Goal: Transaction & Acquisition: Purchase product/service

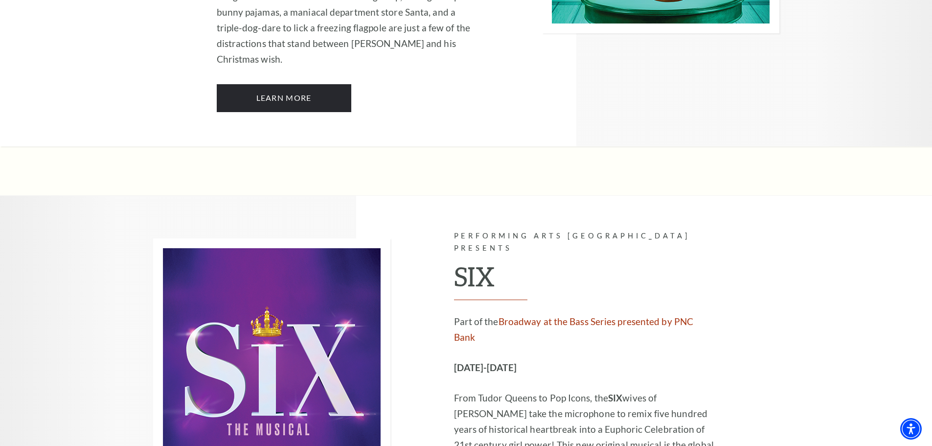
scroll to position [2985, 0]
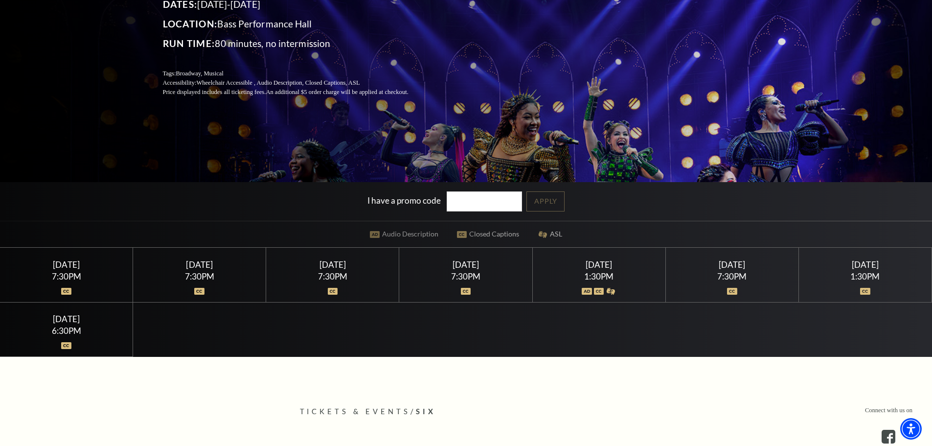
scroll to position [196, 0]
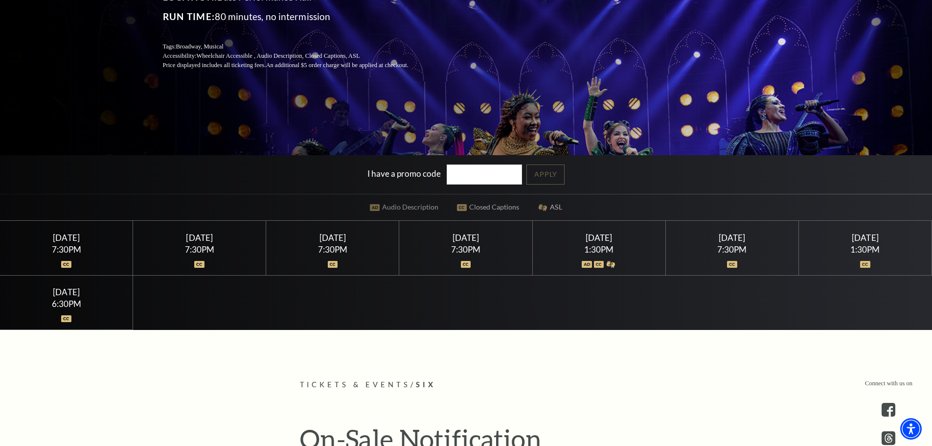
click at [596, 241] on div "Saturday February 14" at bounding box center [599, 237] width 110 height 10
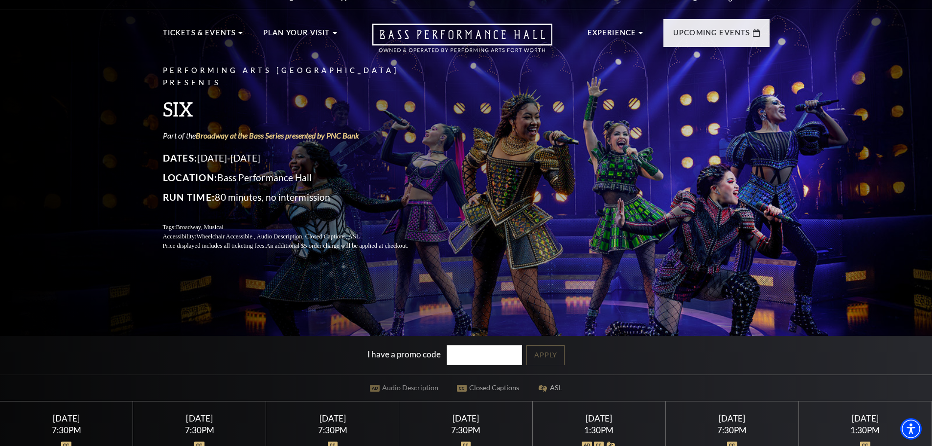
scroll to position [0, 0]
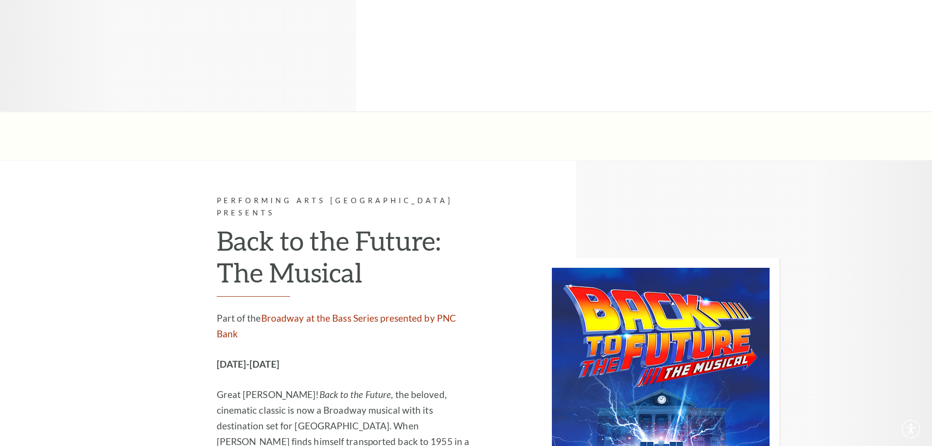
scroll to position [2985, 0]
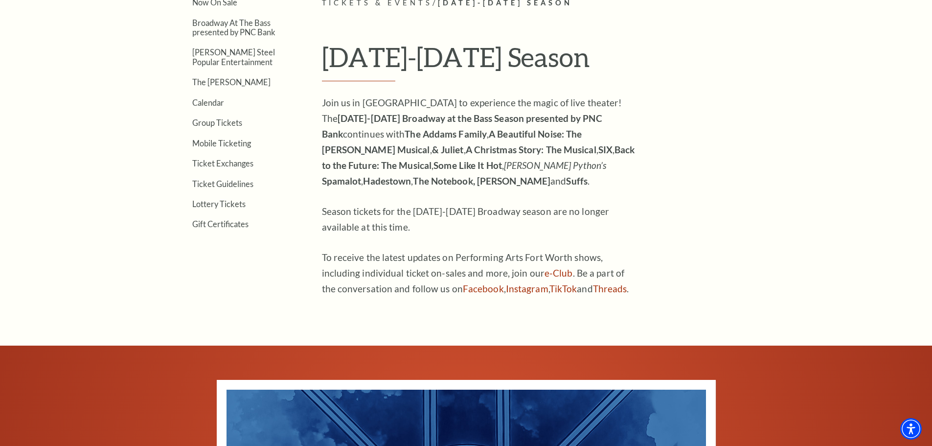
scroll to position [489, 0]
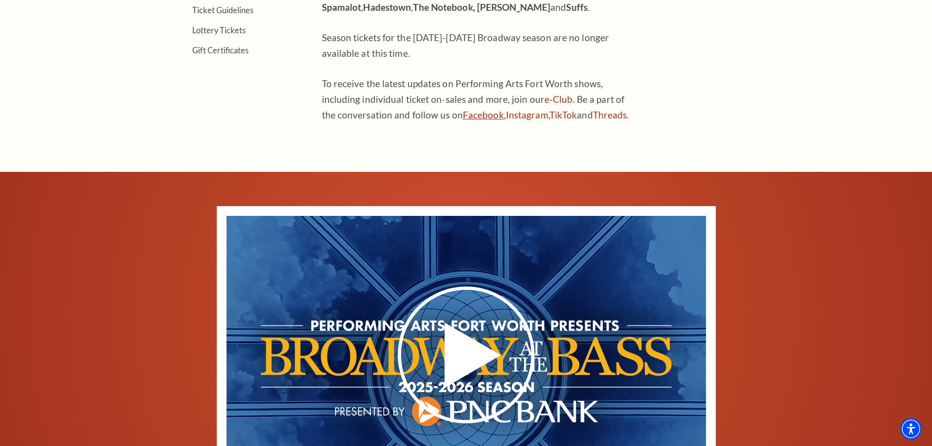
click at [463, 116] on link "Facebook" at bounding box center [483, 114] width 41 height 11
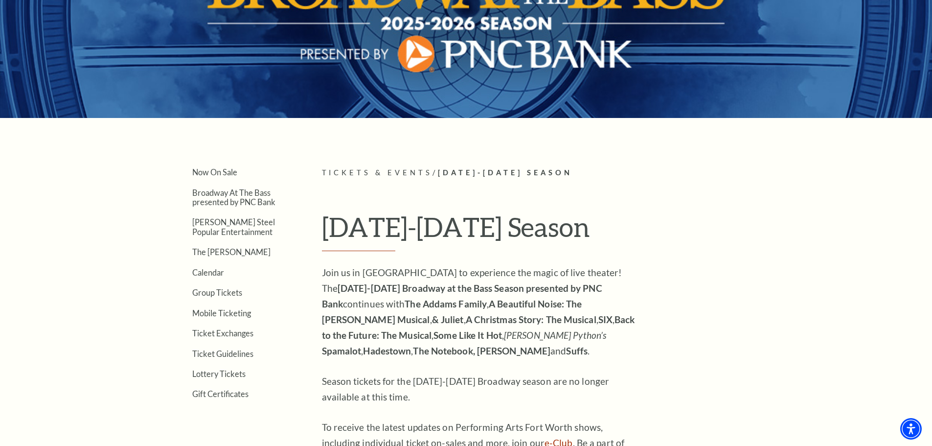
scroll to position [147, 0]
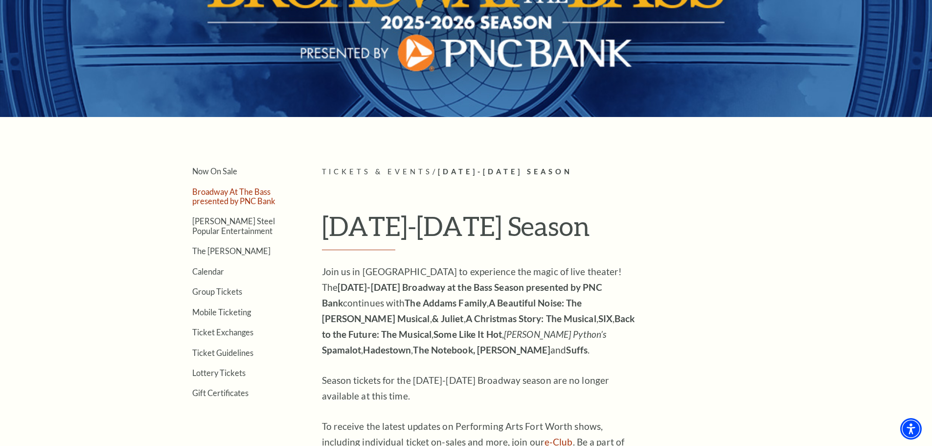
click at [238, 200] on link "Broadway At The Bass presented by PNC Bank" at bounding box center [233, 196] width 83 height 19
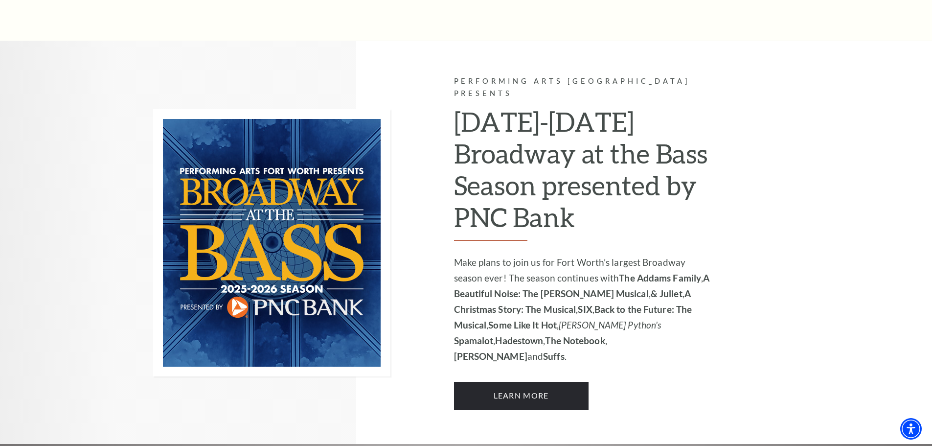
scroll to position [588, 0]
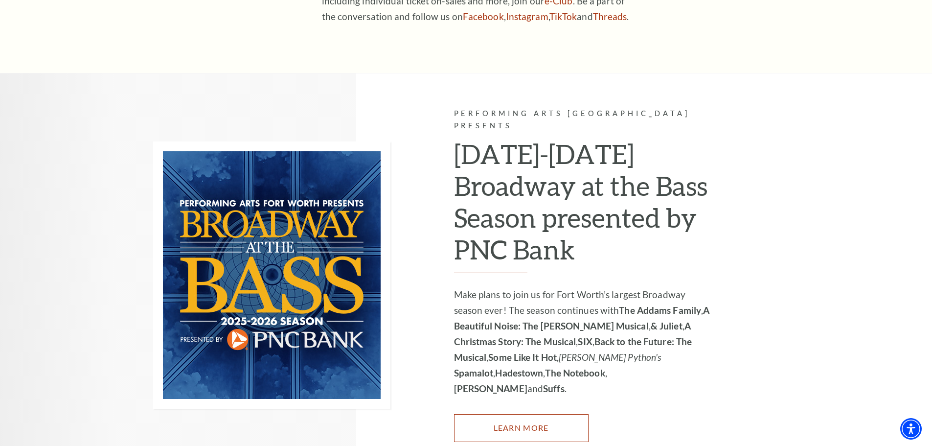
click at [545, 414] on link "Learn More" at bounding box center [521, 427] width 135 height 27
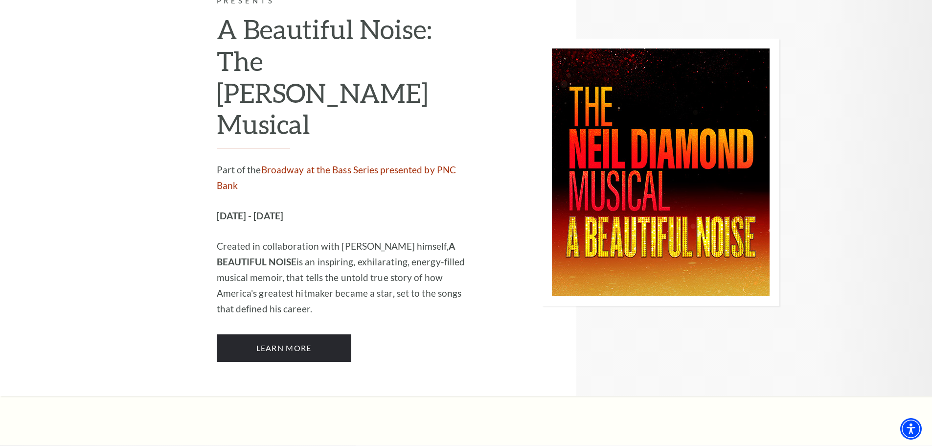
scroll to position [1761, 0]
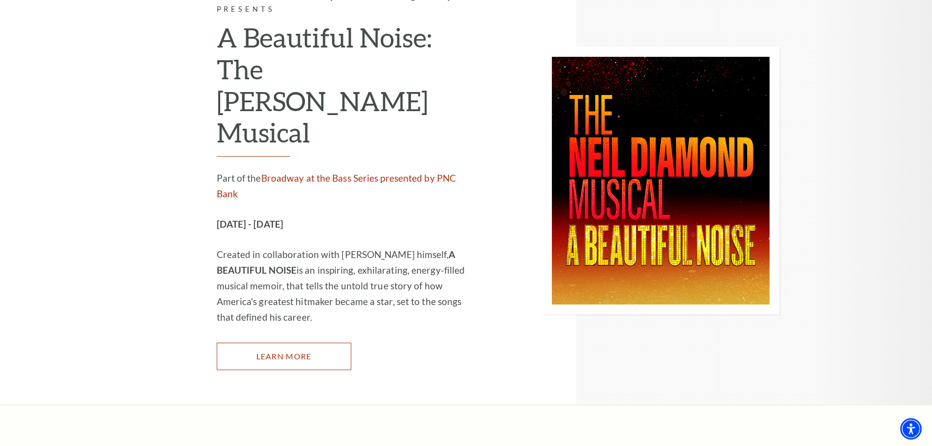
click at [304, 342] on link "Learn More" at bounding box center [284, 355] width 135 height 27
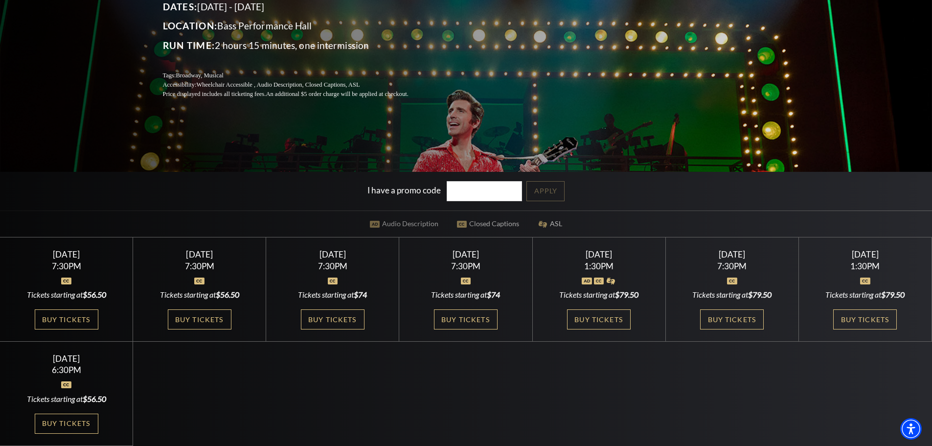
scroll to position [196, 0]
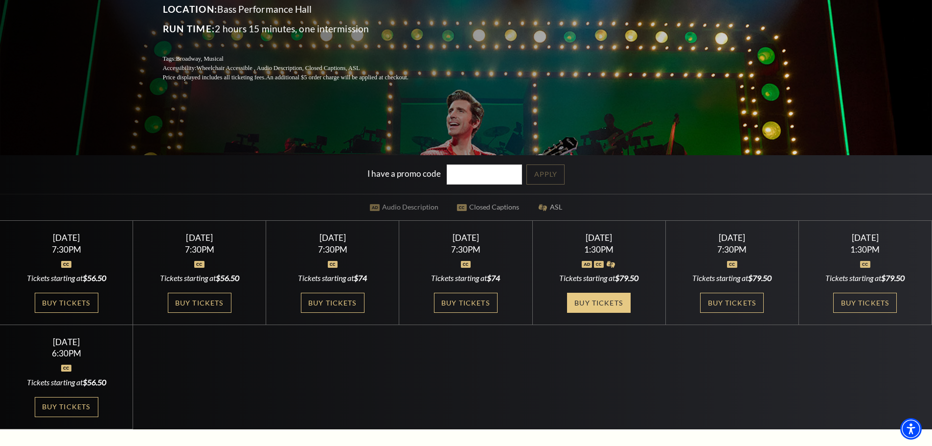
click at [584, 300] on link "Buy Tickets" at bounding box center [599, 303] width 64 height 20
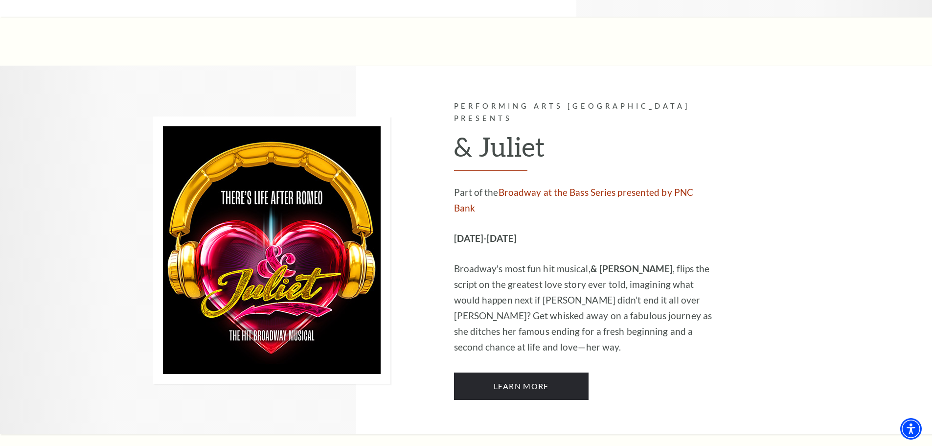
scroll to position [2153, 0]
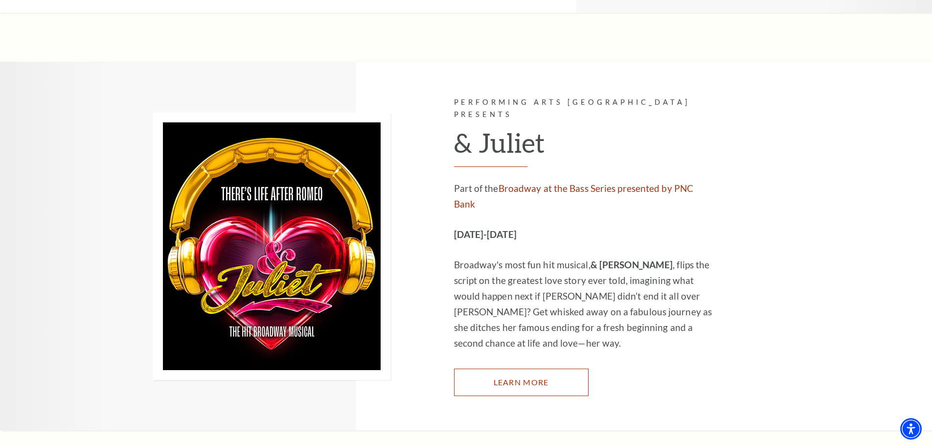
click at [504, 368] on link "Learn More" at bounding box center [521, 381] width 135 height 27
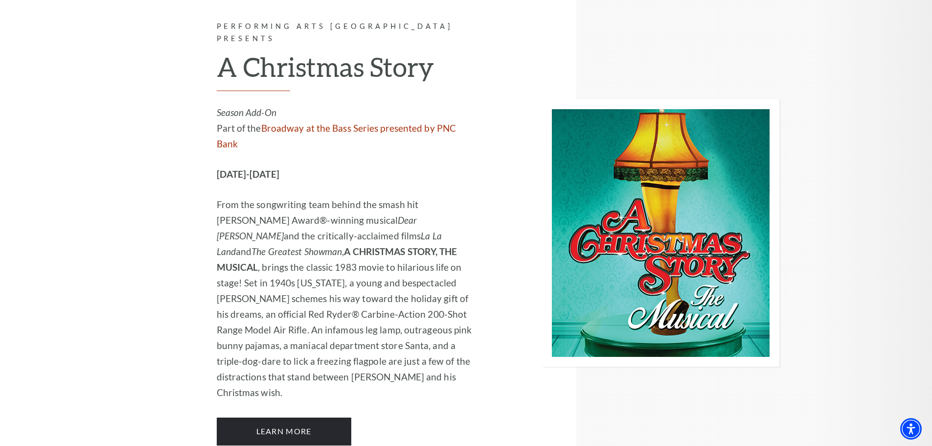
scroll to position [2740, 0]
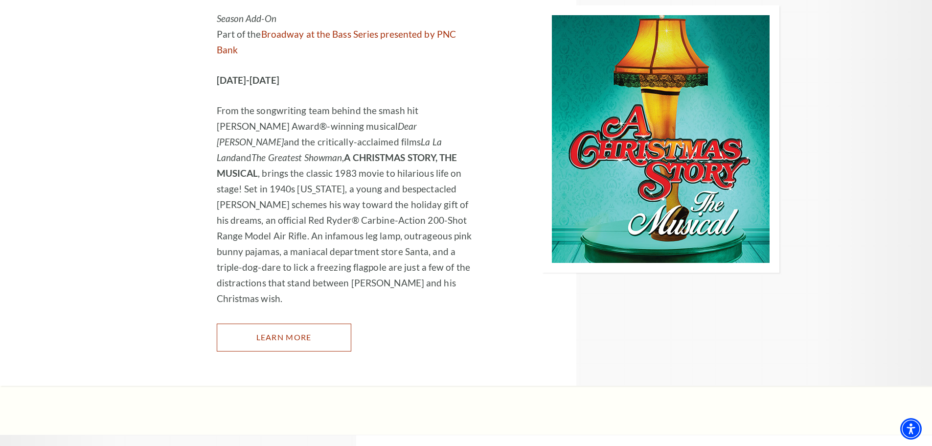
click at [269, 323] on link "Learn More" at bounding box center [284, 336] width 135 height 27
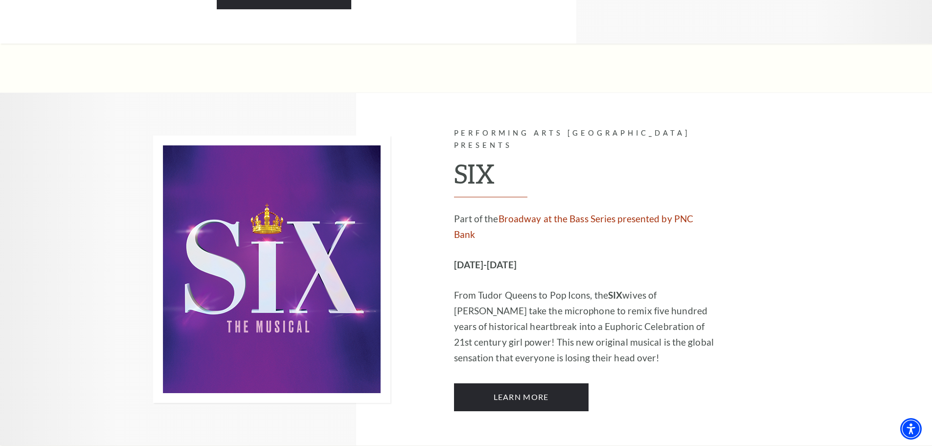
scroll to position [3082, 0]
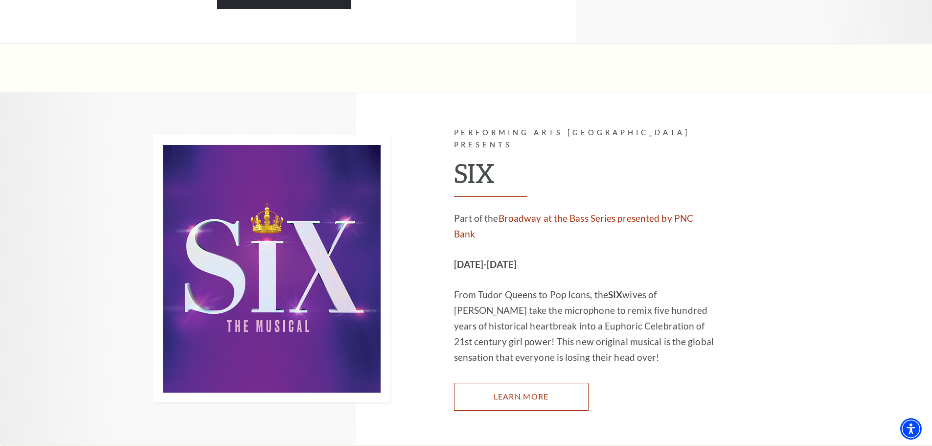
click at [517, 383] on link "Learn More" at bounding box center [521, 396] width 135 height 27
